Goal: Transaction & Acquisition: Purchase product/service

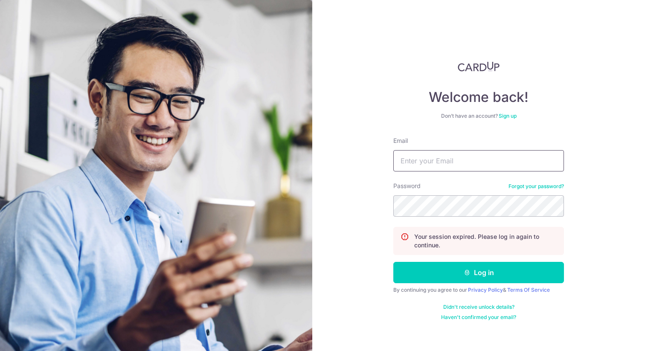
click at [467, 161] on input "Email" at bounding box center [478, 160] width 171 height 21
click at [0, 351] on com-1password-button at bounding box center [0, 351] width 0 height 0
type input "[EMAIL_ADDRESS][DOMAIN_NAME]"
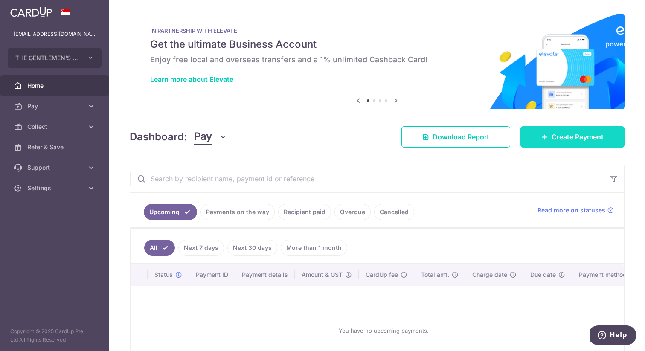
click at [574, 142] on link "Create Payment" at bounding box center [572, 136] width 104 height 21
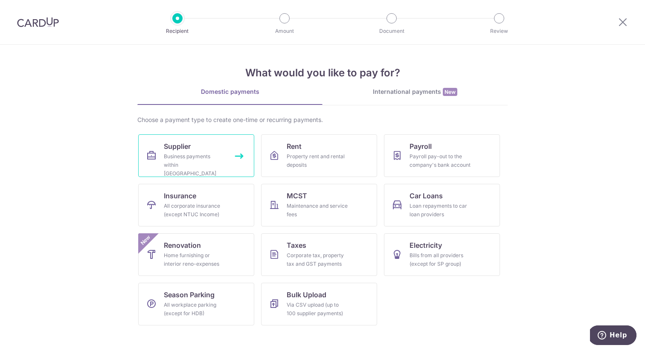
click at [228, 155] on link "Supplier Business payments within [GEOGRAPHIC_DATA]" at bounding box center [196, 155] width 116 height 43
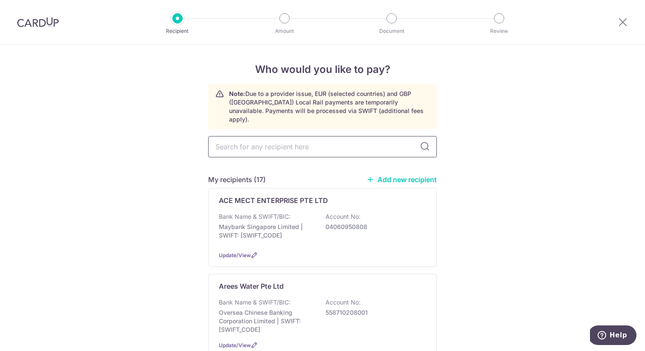
click at [283, 145] on input "text" at bounding box center [322, 146] width 229 height 21
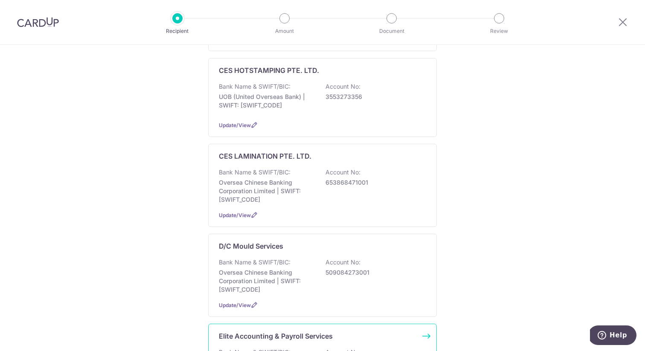
scroll to position [590, 0]
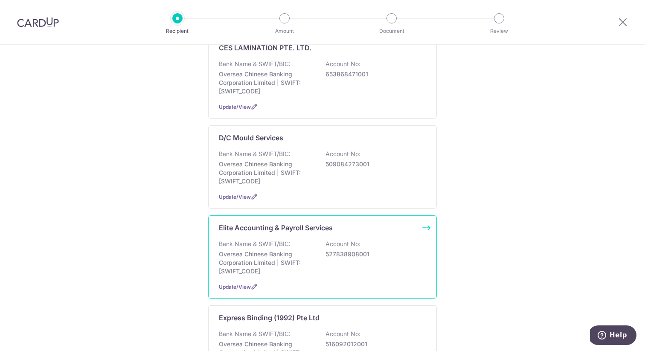
click at [400, 250] on p "527838908001" at bounding box center [373, 254] width 96 height 9
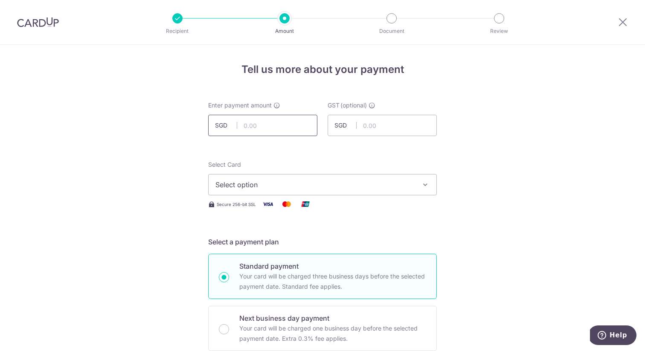
click at [285, 129] on input "text" at bounding box center [262, 125] width 109 height 21
type input "1,150.00"
click at [310, 189] on span "Select option" at bounding box center [314, 185] width 199 height 10
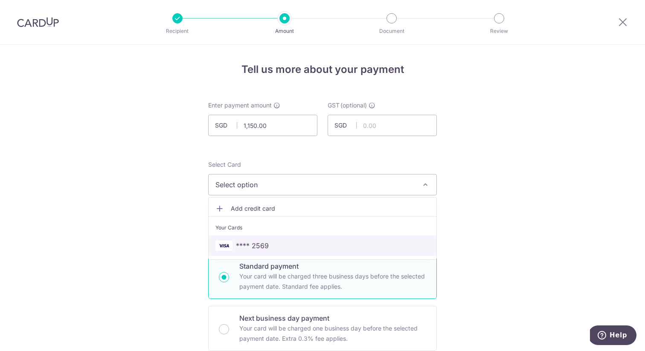
click at [296, 247] on span "**** 2569" at bounding box center [322, 246] width 214 height 10
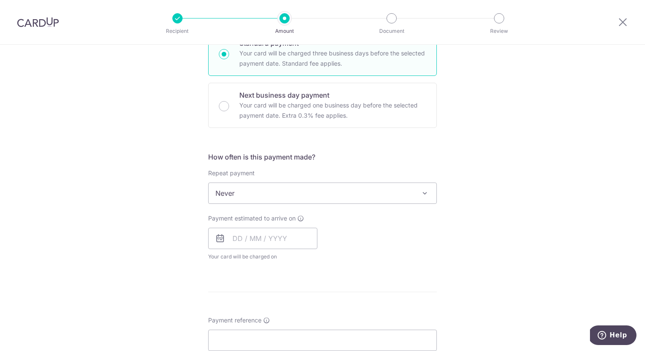
scroll to position [221, 0]
click at [270, 243] on input "text" at bounding box center [262, 240] width 109 height 21
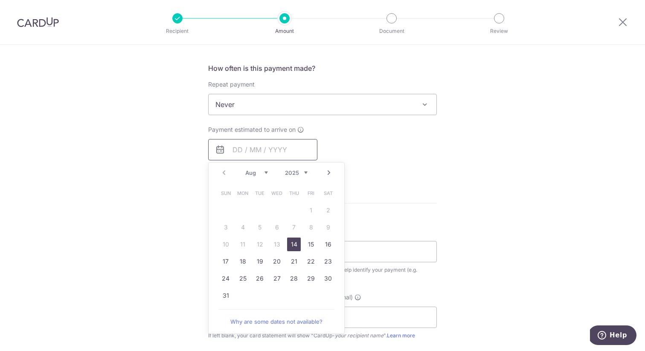
scroll to position [317, 0]
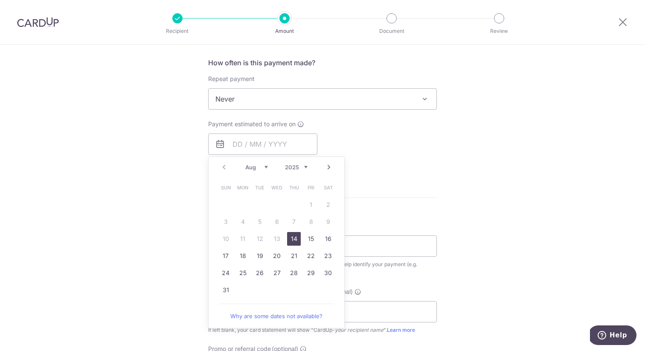
click at [293, 241] on link "14" at bounding box center [294, 239] width 14 height 14
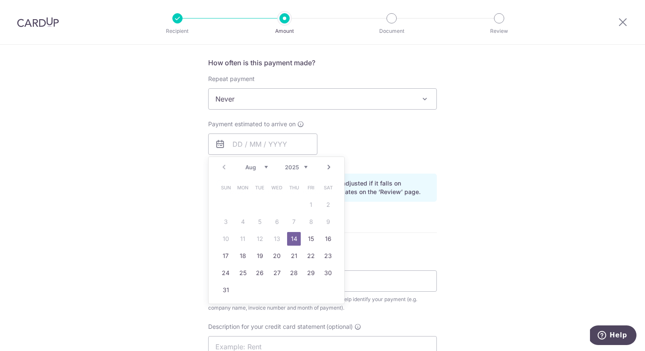
type input "[DATE]"
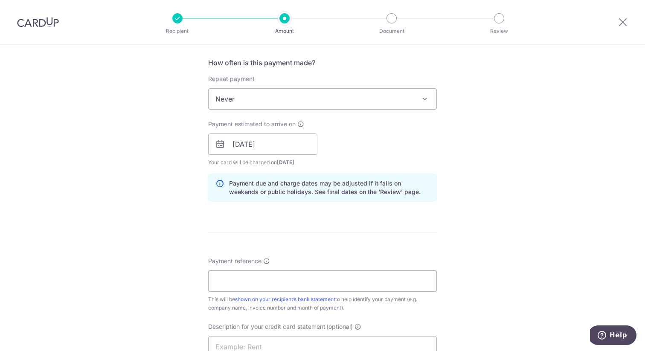
scroll to position [429, 0]
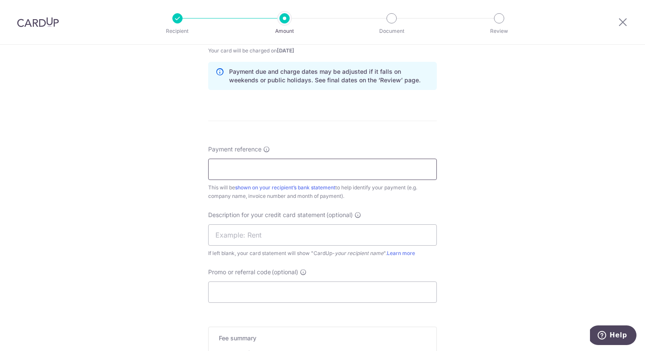
click at [279, 169] on input "Payment reference" at bounding box center [322, 169] width 229 height 21
type input "TGC-SOA2508"
click at [294, 173] on input "TGC-SOA2508" at bounding box center [322, 169] width 229 height 21
click at [294, 238] on input "text" at bounding box center [322, 234] width 229 height 21
paste input "TGC-SOA2508"
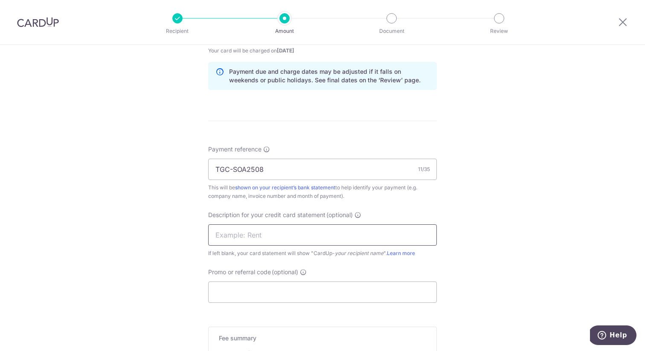
type input "TGC-SOA2508"
click at [231, 168] on input "TGC-SOA2508" at bounding box center [322, 169] width 229 height 21
type input "TGCSOA2508"
click at [257, 238] on input "text" at bounding box center [322, 234] width 229 height 21
paste input "TGCSOA2508"
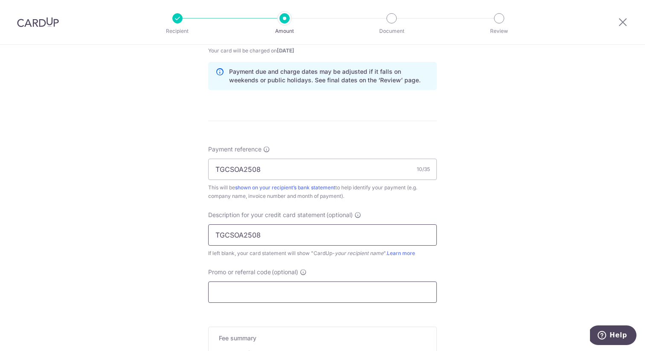
type input "TGCSOA2508"
click at [394, 292] on input "Promo or referral code (optional)" at bounding box center [322, 292] width 229 height 21
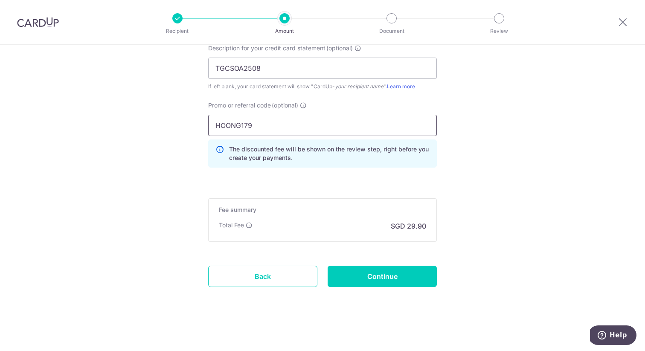
scroll to position [594, 0]
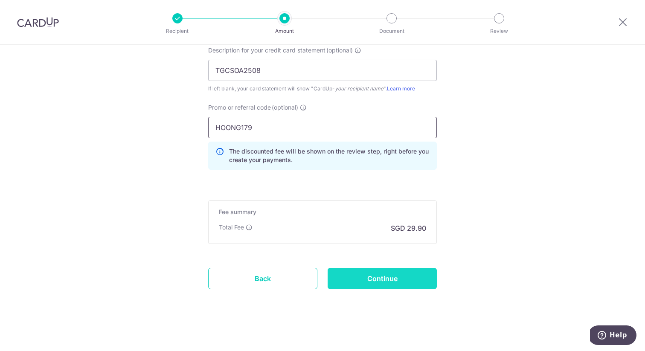
type input "HOONG179"
click at [406, 279] on input "Continue" at bounding box center [382, 278] width 109 height 21
type input "Create Schedule"
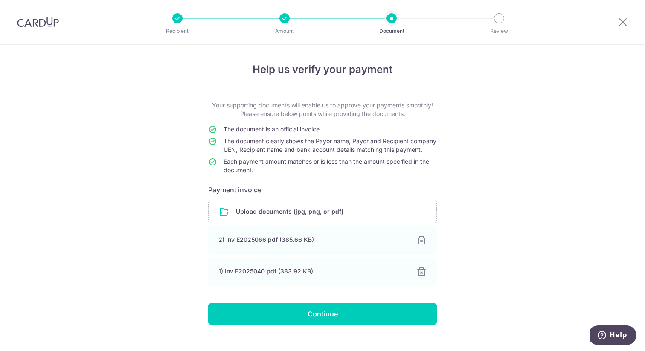
scroll to position [11, 0]
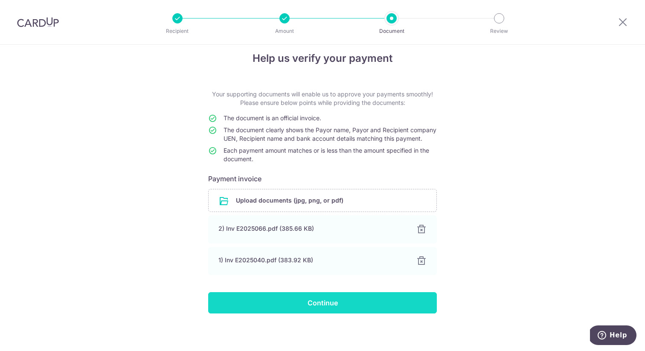
click at [370, 314] on input "Continue" at bounding box center [322, 302] width 229 height 21
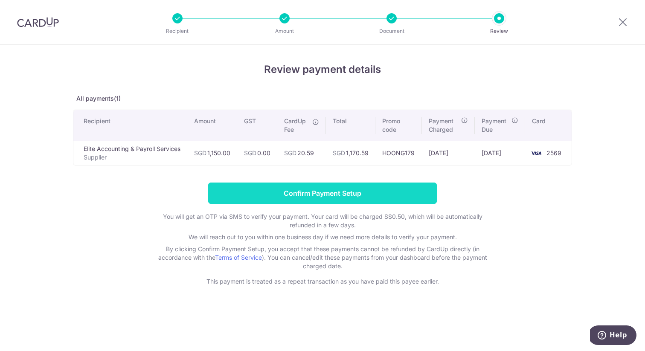
click at [328, 189] on input "Confirm Payment Setup" at bounding box center [322, 193] width 229 height 21
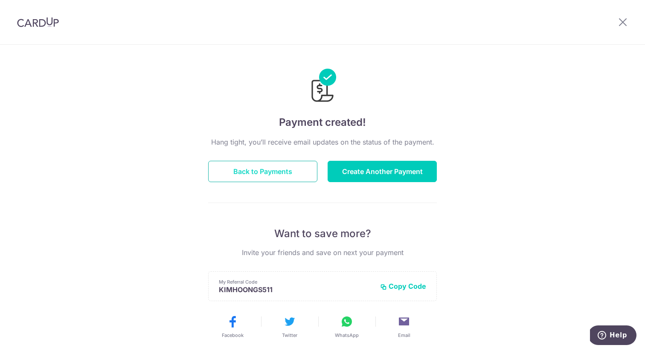
click at [285, 171] on button "Back to Payments" at bounding box center [262, 171] width 109 height 21
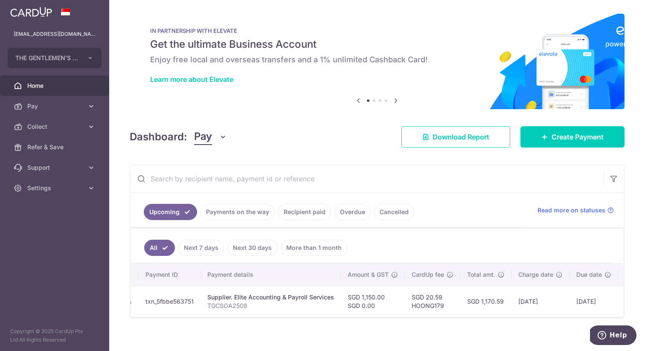
scroll to position [0, 64]
click at [88, 57] on icon "button" at bounding box center [90, 58] width 7 height 7
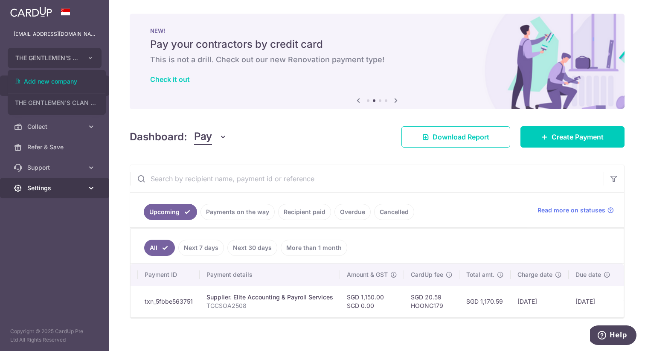
click at [64, 192] on span "Settings" at bounding box center [55, 188] width 56 height 9
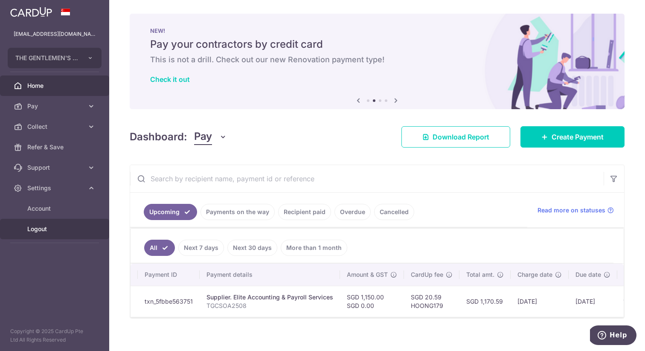
click at [26, 234] on link "Logout" at bounding box center [54, 229] width 109 height 20
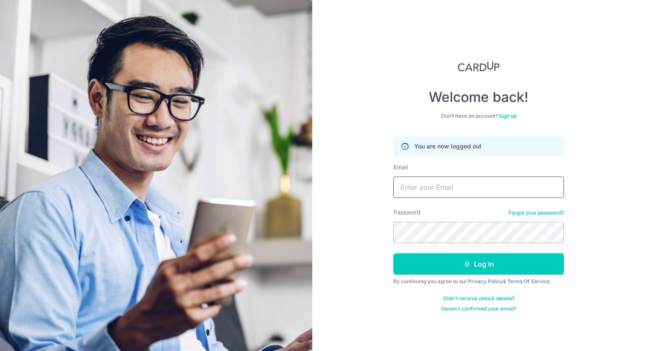
click at [450, 185] on input "Email" at bounding box center [478, 187] width 171 height 21
click at [590, 166] on div "Welcome back! Don’t have an account? Sign up You are now logged out Email Passw…" at bounding box center [478, 175] width 333 height 351
click at [474, 191] on input "Email" at bounding box center [478, 187] width 171 height 21
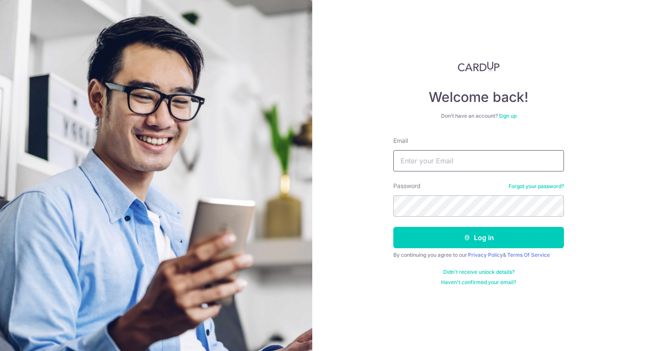
click at [473, 166] on input "Email" at bounding box center [478, 160] width 171 height 21
drag, startPoint x: 351, startPoint y: 53, endPoint x: 241, endPoint y: 3, distance: 120.2
click at [349, 52] on div "Welcome back! Don’t have an account? Sign up Email Password Forgot your passwor…" at bounding box center [478, 175] width 333 height 351
click at [485, 154] on input "Email" at bounding box center [478, 160] width 171 height 21
type input "[EMAIL_ADDRESS][DOMAIN_NAME]"
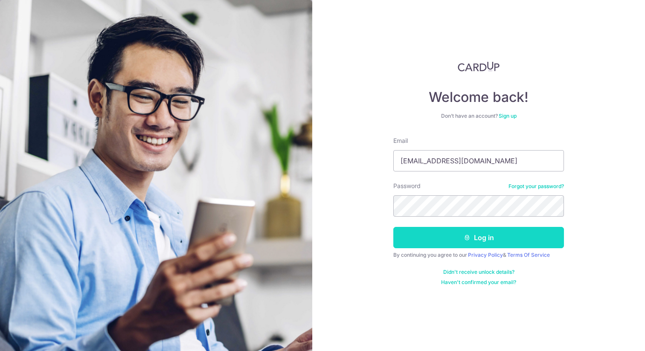
click at [456, 241] on button "Log in" at bounding box center [478, 237] width 171 height 21
